Goal: Find specific page/section: Find specific page/section

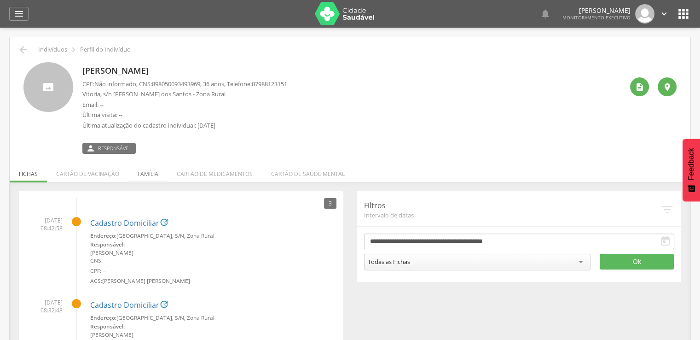
click at [149, 172] on li "Família" at bounding box center [147, 172] width 39 height 22
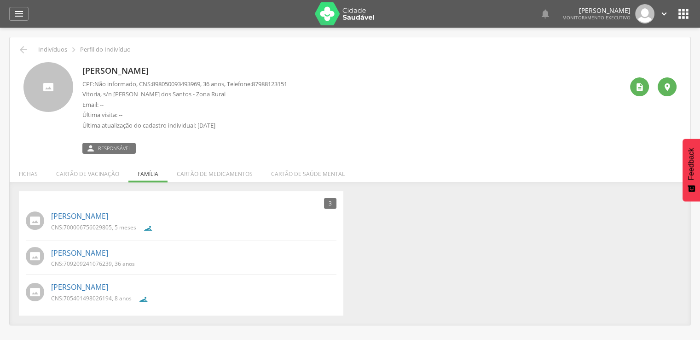
scroll to position [28, 0]
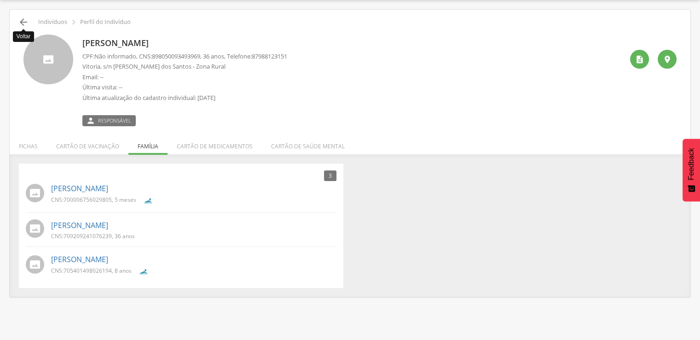
click at [23, 22] on icon "" at bounding box center [23, 22] width 11 height 11
click at [450, 104] on div "[PERSON_NAME] CPF: Não informado , CNS: [PHONE_NUMBER] , 36 anos, Telefone: [PH…" at bounding box center [352, 81] width 541 height 92
click at [388, 122] on div "[PERSON_NAME] CPF: Não informado , CNS: [PHONE_NUMBER] , 36 anos, Telefone: [PH…" at bounding box center [352, 81] width 541 height 92
click at [490, 97] on div "[PERSON_NAME] CPF: Não informado , CNS: [PHONE_NUMBER] , 36 anos, Telefone: [PH…" at bounding box center [352, 81] width 541 height 92
click at [24, 22] on icon "" at bounding box center [23, 22] width 11 height 11
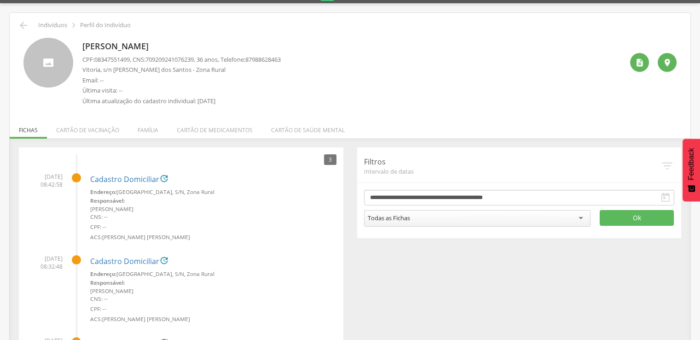
scroll to position [46, 0]
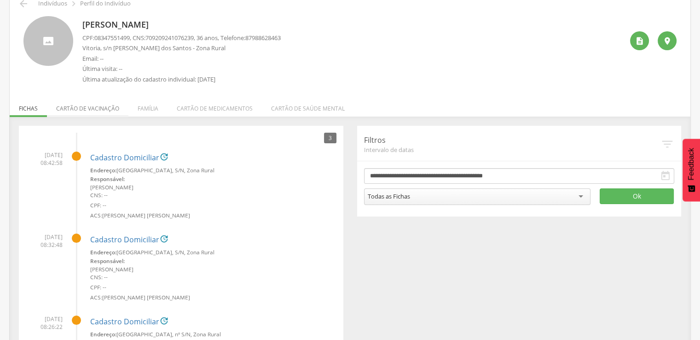
click at [88, 105] on li "Cartão de vacinação" at bounding box center [87, 106] width 81 height 22
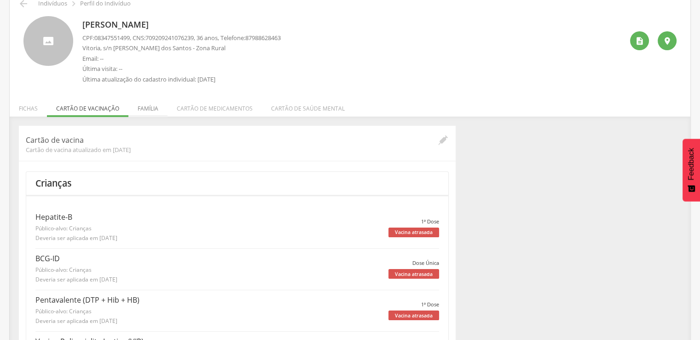
click at [149, 106] on li "Família" at bounding box center [147, 106] width 39 height 22
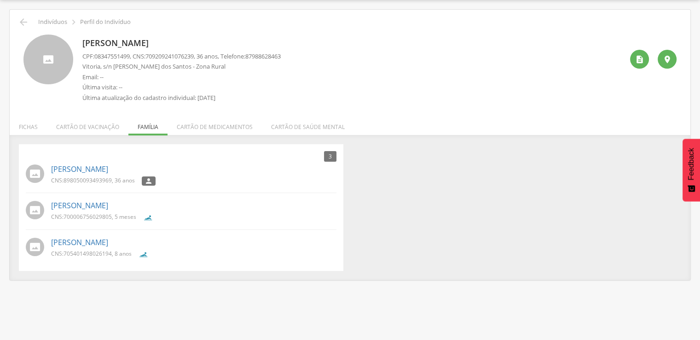
scroll to position [28, 0]
click at [30, 124] on li "Fichas" at bounding box center [28, 125] width 37 height 22
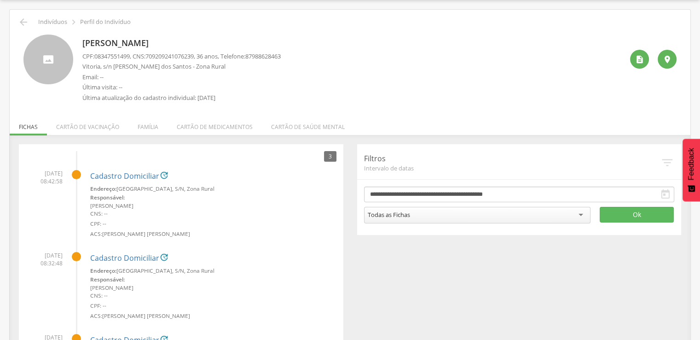
scroll to position [46, 0]
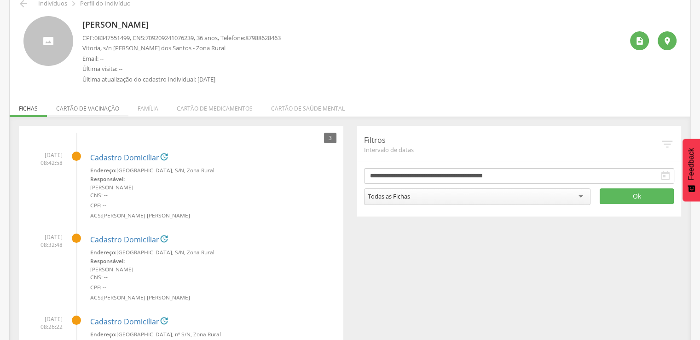
click at [84, 105] on li "Cartão de vacinação" at bounding box center [87, 106] width 81 height 22
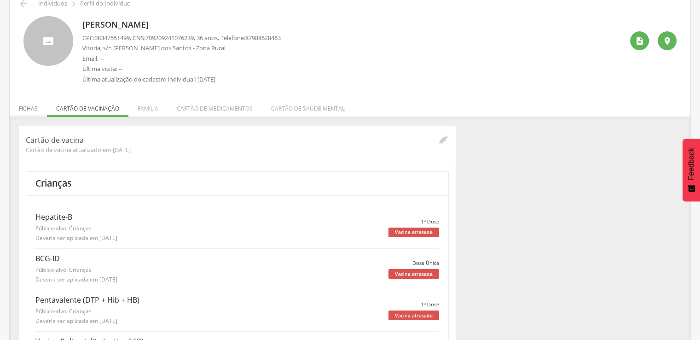
click at [32, 109] on li "Fichas" at bounding box center [28, 106] width 37 height 22
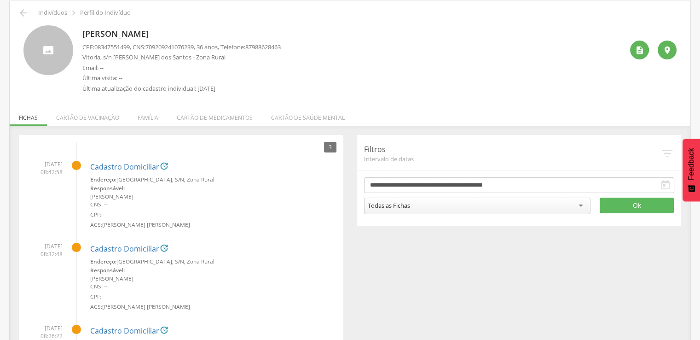
scroll to position [0, 0]
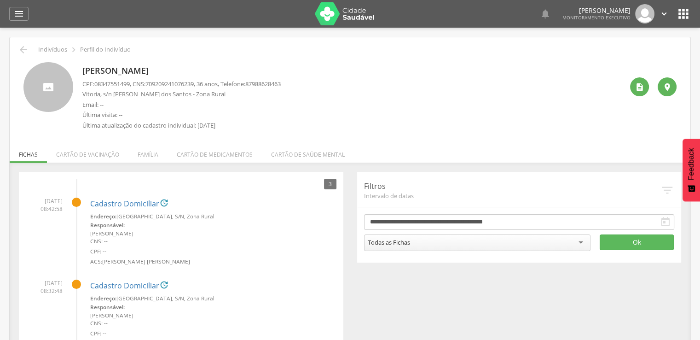
click at [540, 117] on div "Maria Edineia Ferreira de Andrade Gomes CPF: 08347551499 , CNS: 709209241076239…" at bounding box center [352, 98] width 541 height 72
click at [199, 155] on li "Cartão de medicamentos" at bounding box center [215, 152] width 94 height 22
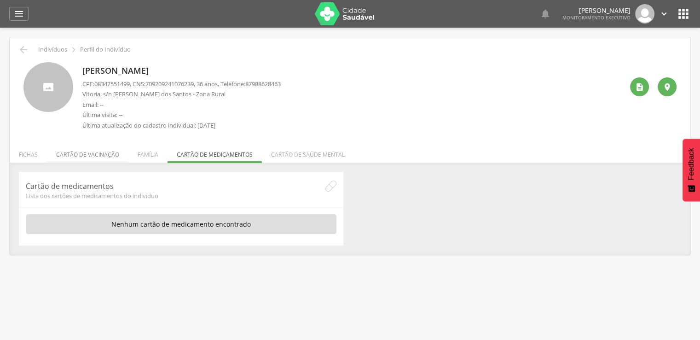
click at [84, 156] on li "Cartão de vacinação" at bounding box center [87, 152] width 81 height 22
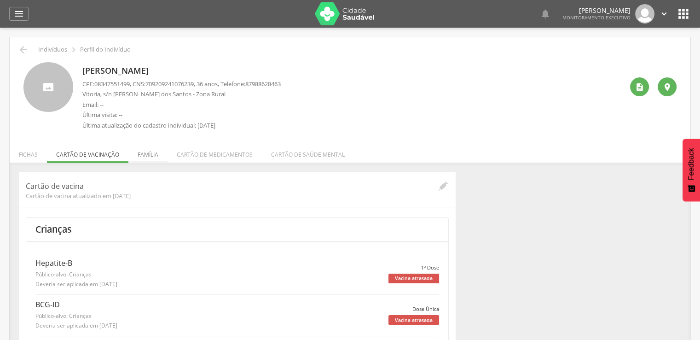
click at [143, 155] on li "Família" at bounding box center [147, 152] width 39 height 22
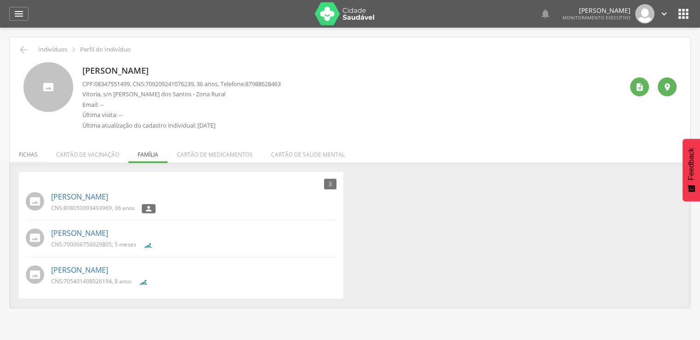
click at [31, 156] on li "Fichas" at bounding box center [28, 152] width 37 height 22
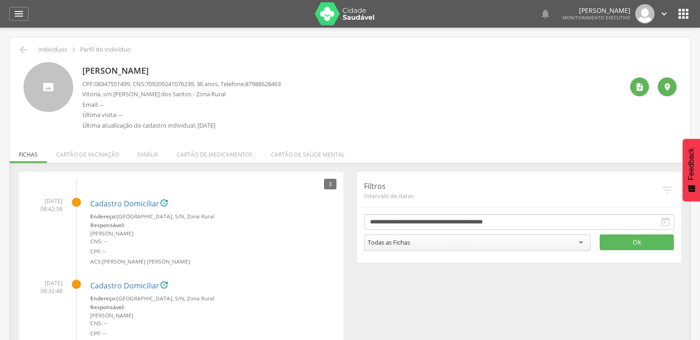
click at [325, 96] on div "Maria Edineia Ferreira de Andrade Gomes CPF: 08347551499 , CNS: 709209241076239…" at bounding box center [352, 98] width 541 height 72
